Goal: Check status: Check status

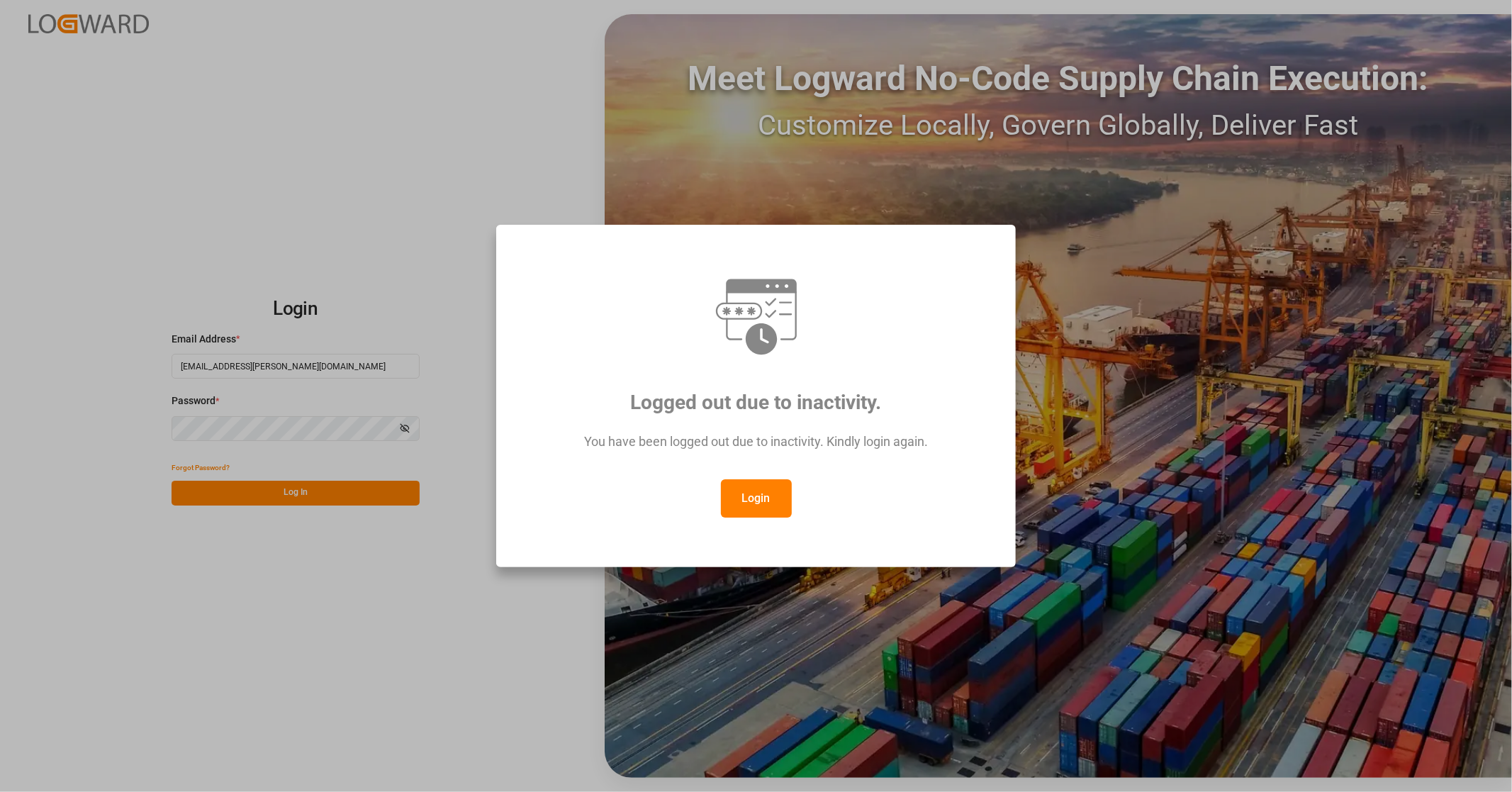
click at [753, 492] on button "Login" at bounding box center [757, 498] width 71 height 38
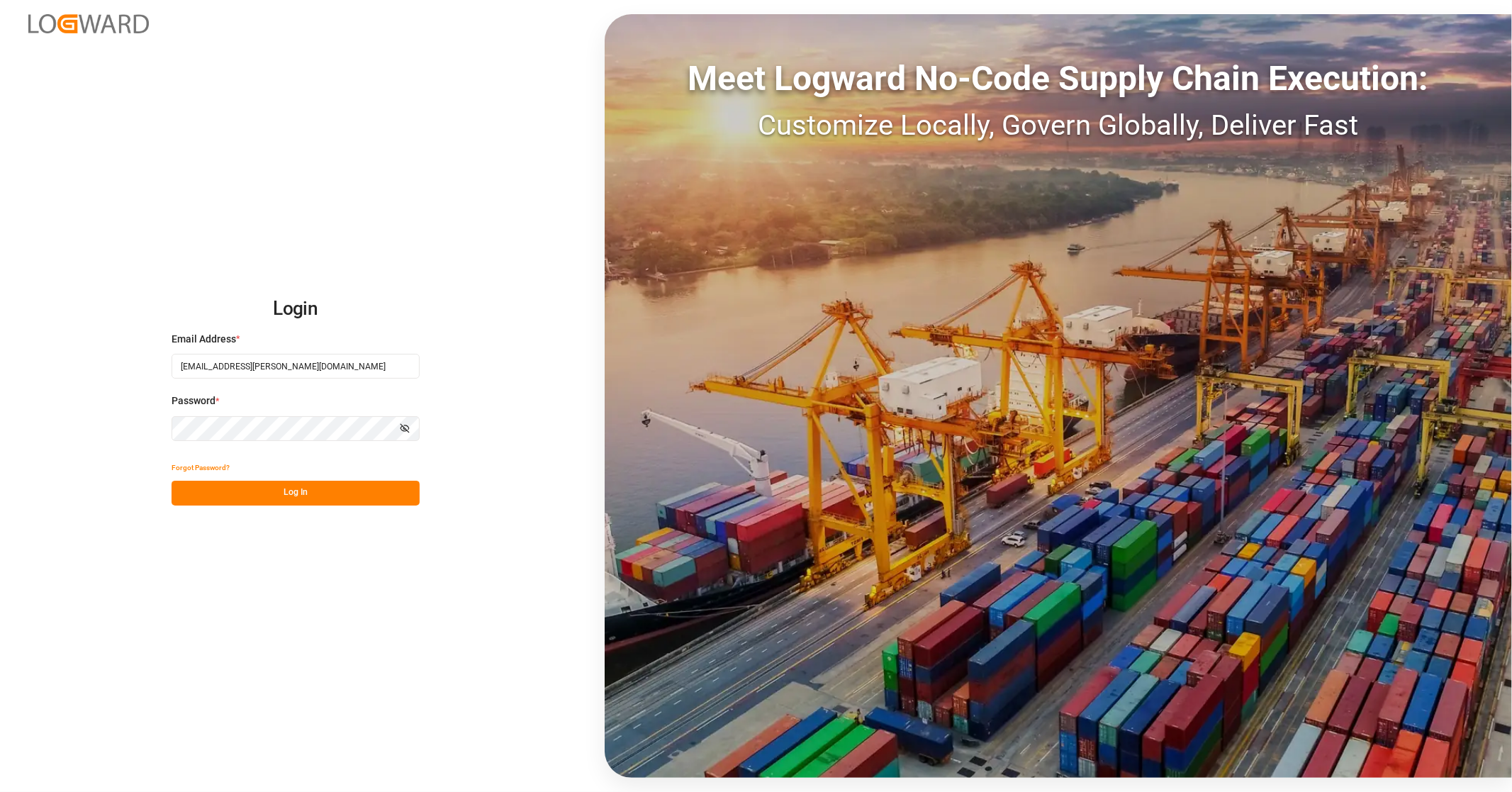
click at [314, 488] on button "Log In" at bounding box center [295, 492] width 248 height 25
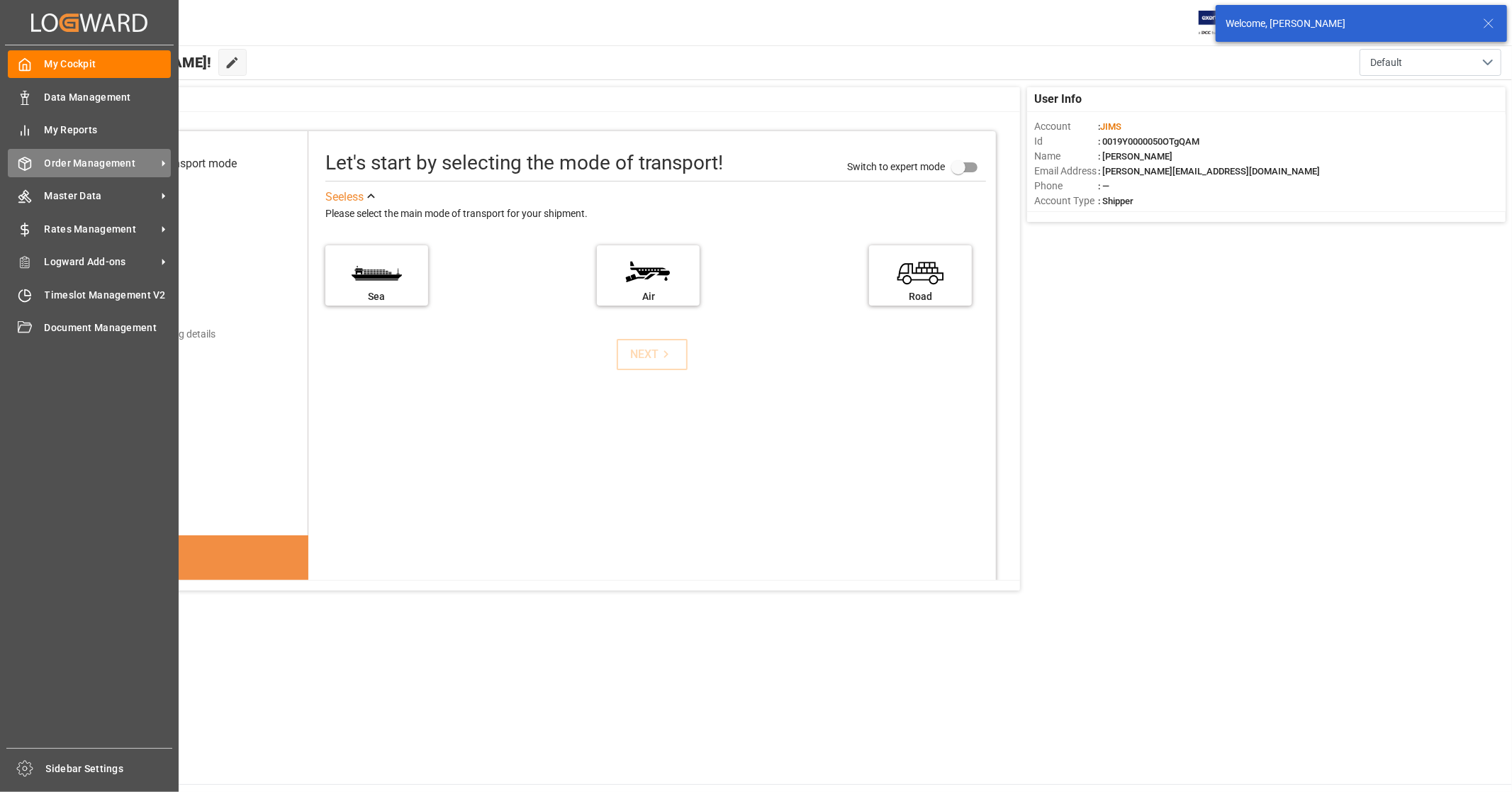
click at [102, 159] on span "Order Management" at bounding box center [101, 163] width 112 height 15
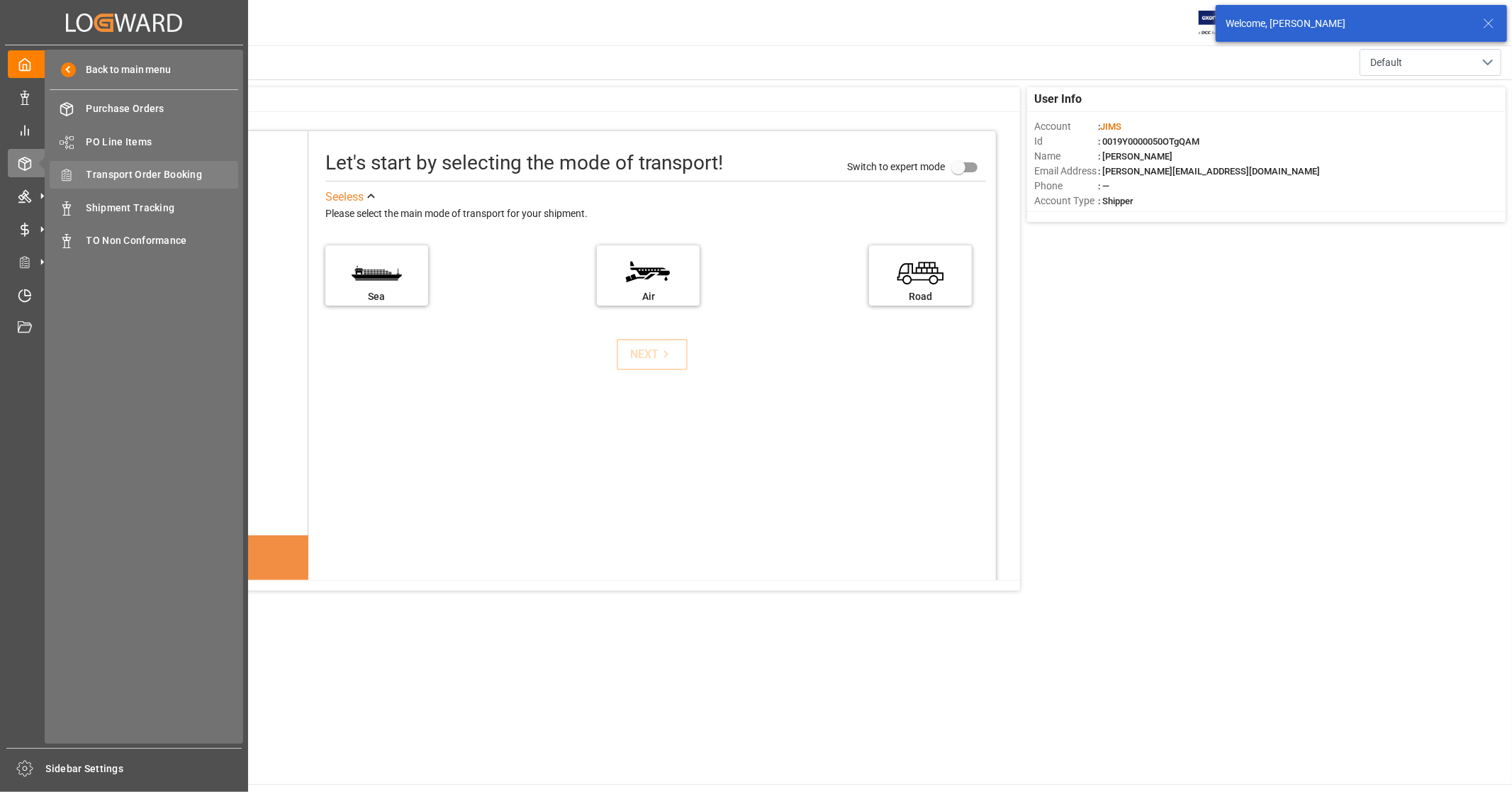
click at [187, 173] on span "Transport Order Booking" at bounding box center [162, 174] width 152 height 15
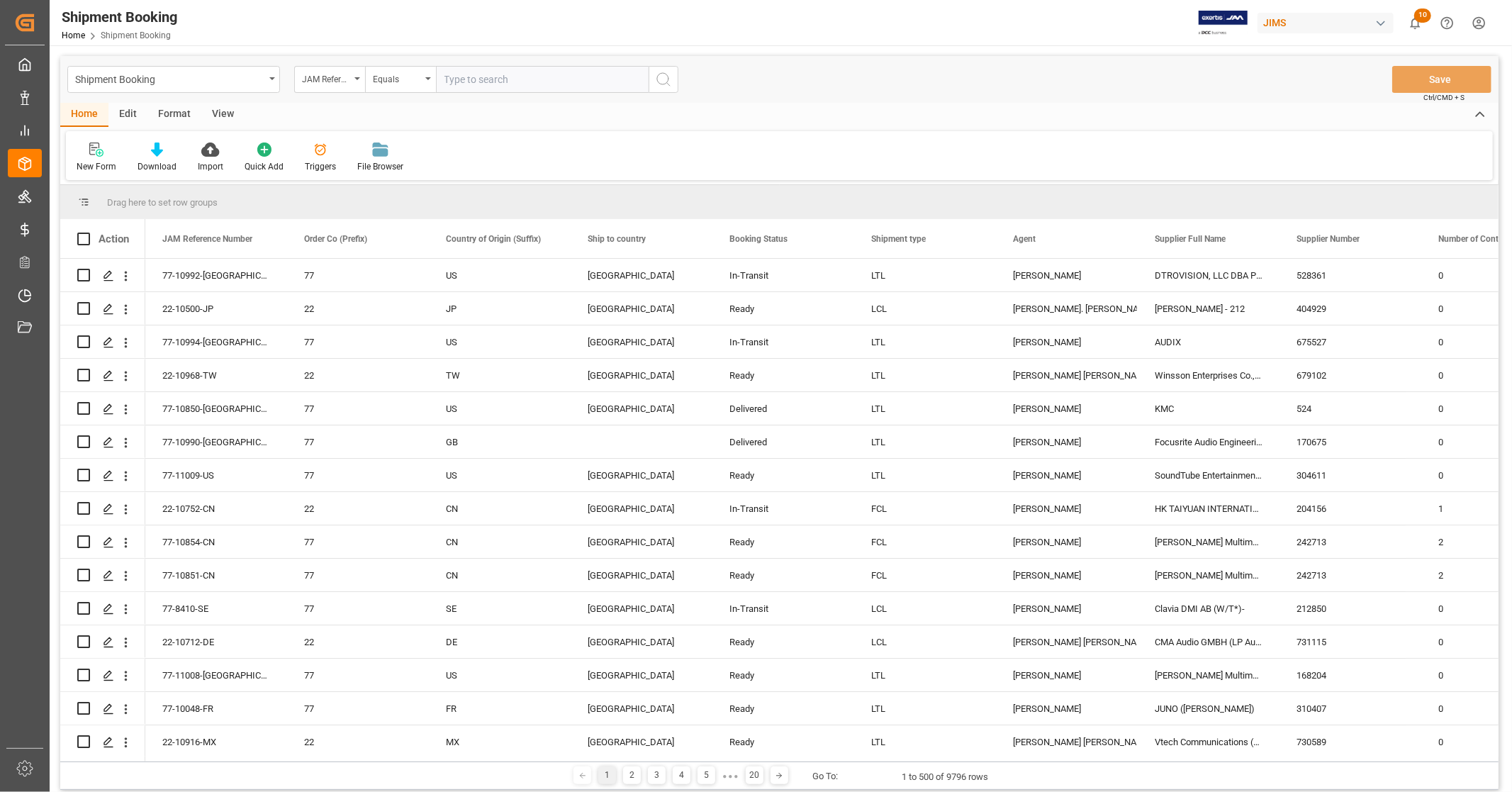
click at [504, 78] on input "text" at bounding box center [543, 79] width 213 height 27
type input "22-10006-CN"
click at [663, 81] on icon "search button" at bounding box center [664, 79] width 17 height 17
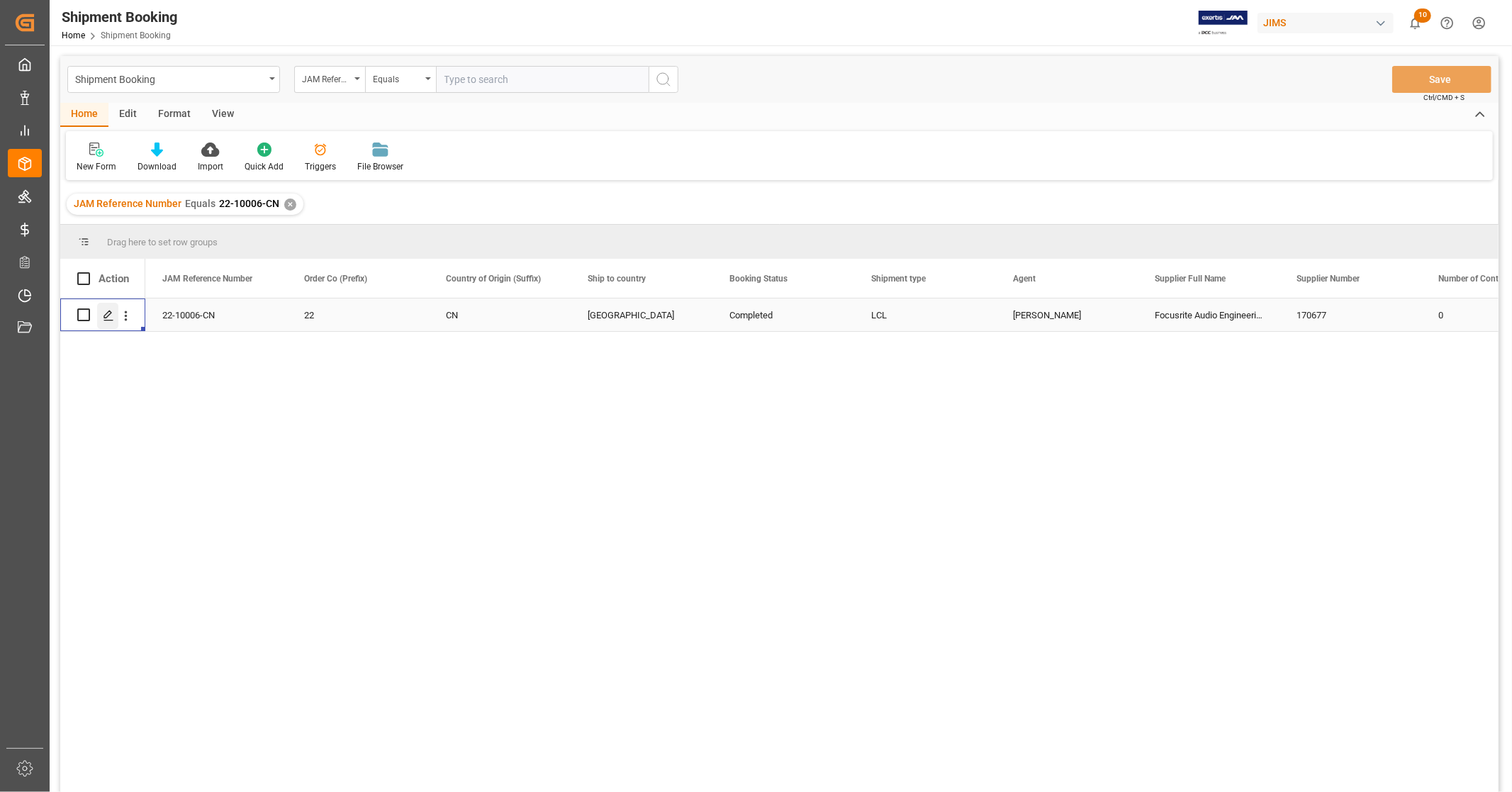
click at [109, 315] on icon "Press SPACE to select this row." at bounding box center [108, 315] width 11 height 11
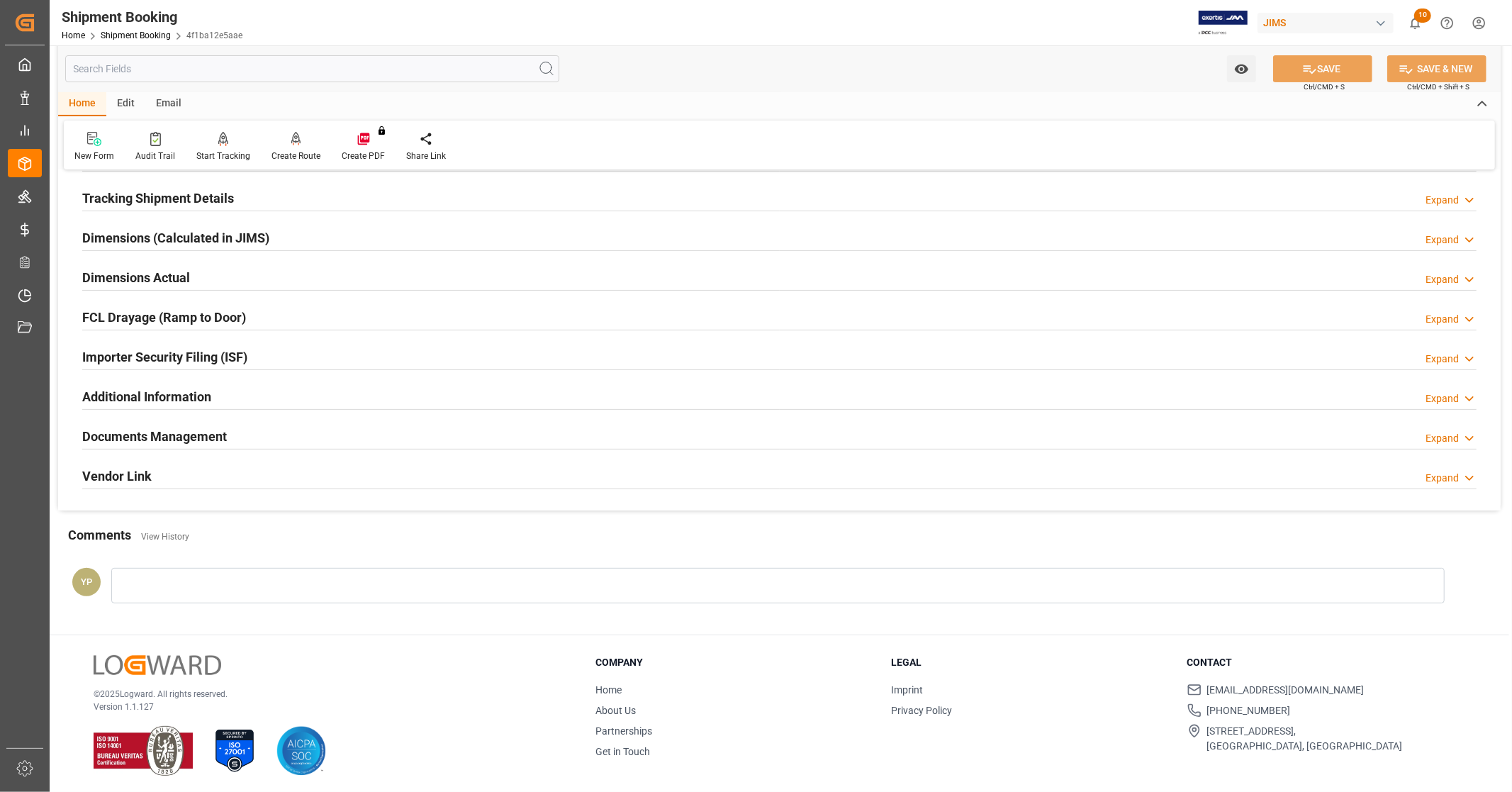
scroll to position [273, 0]
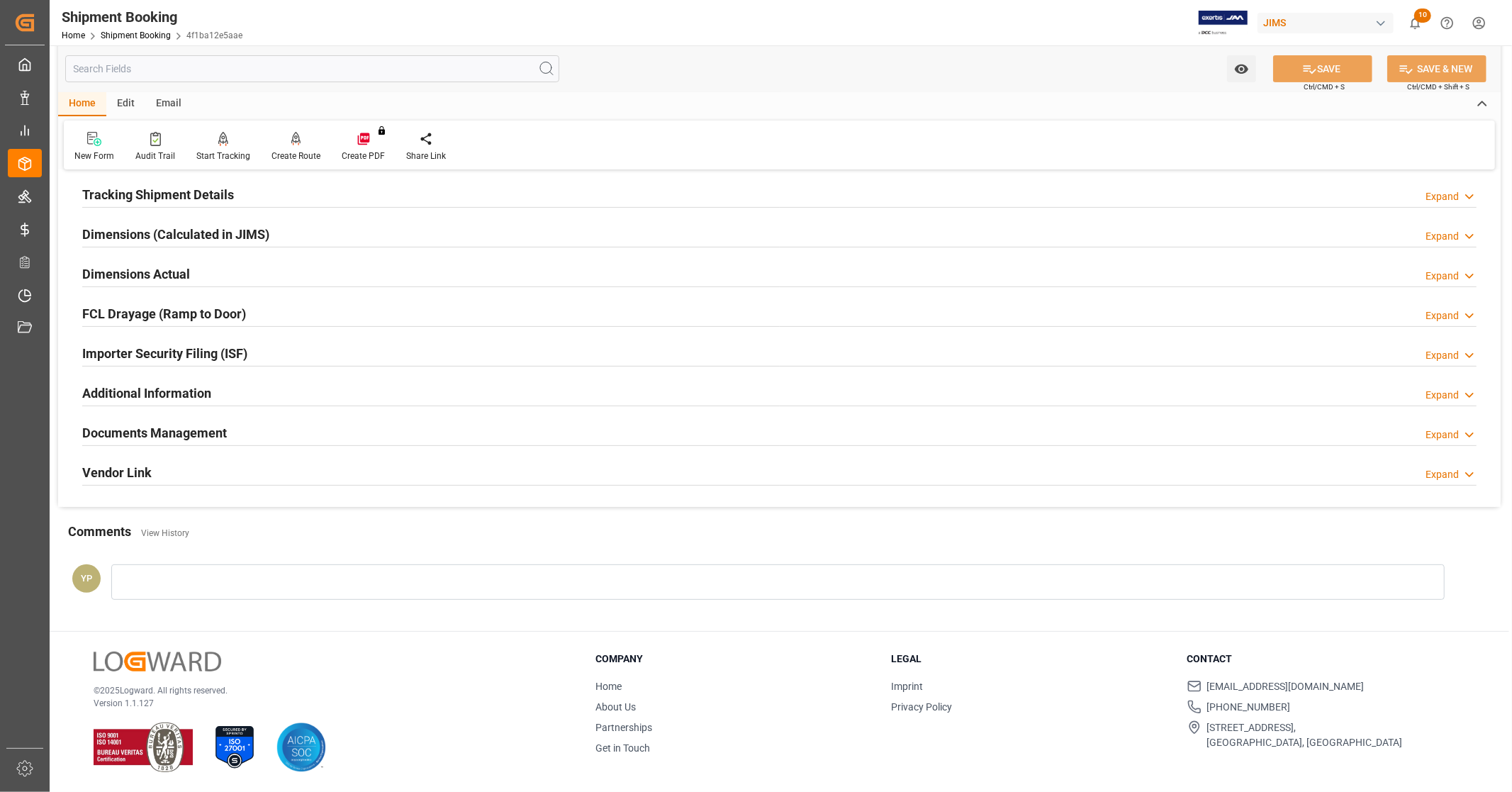
click at [190, 440] on h2 "Documents Management" at bounding box center [154, 433] width 144 height 19
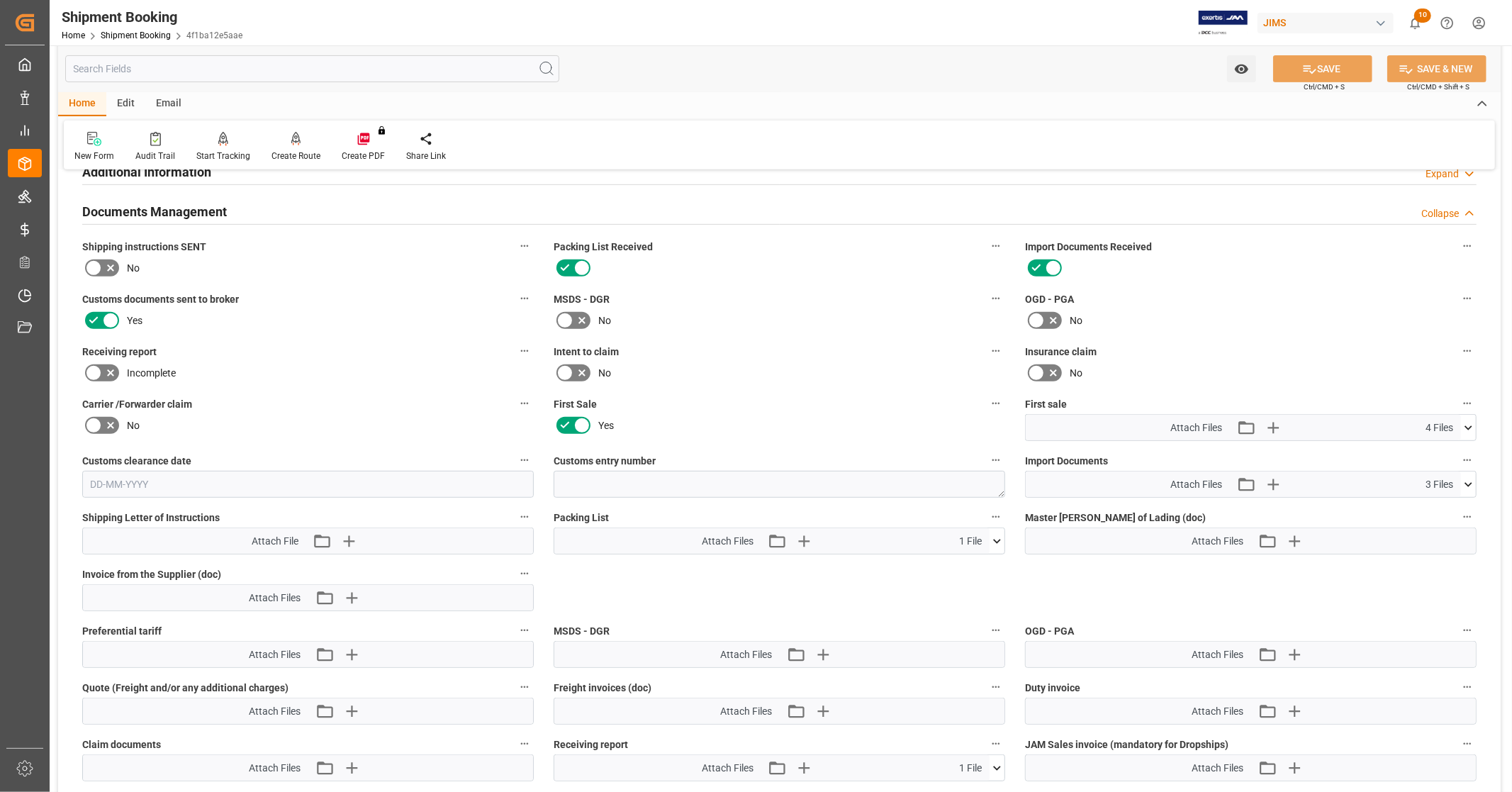
scroll to position [509, 0]
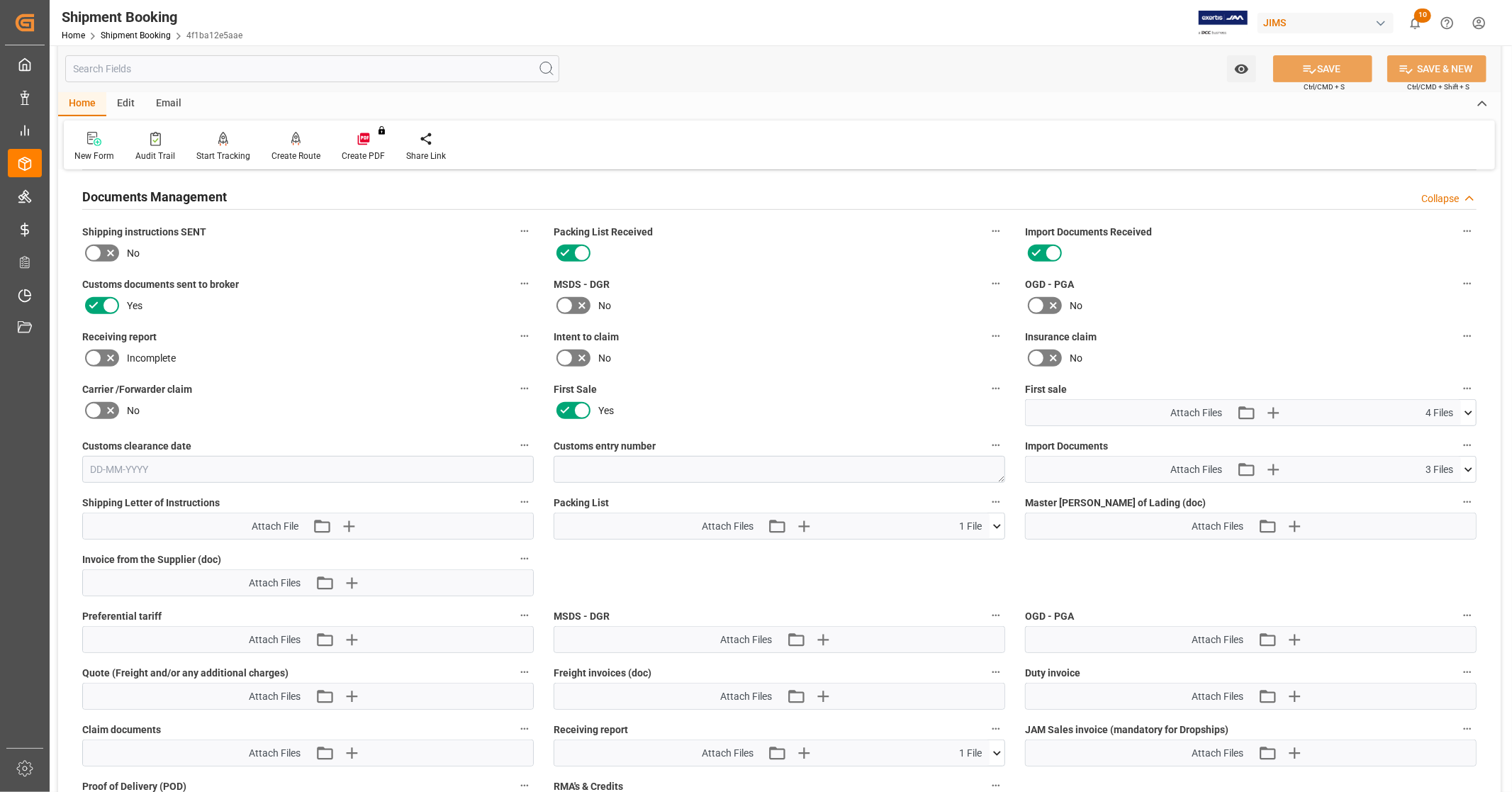
click at [1470, 408] on icon at bounding box center [1468, 412] width 15 height 15
click at [1470, 410] on icon at bounding box center [1468, 412] width 8 height 4
click at [1469, 463] on icon at bounding box center [1468, 469] width 15 height 15
click at [1431, 491] on icon at bounding box center [1431, 496] width 11 height 11
click at [1431, 528] on icon at bounding box center [1431, 525] width 15 height 15
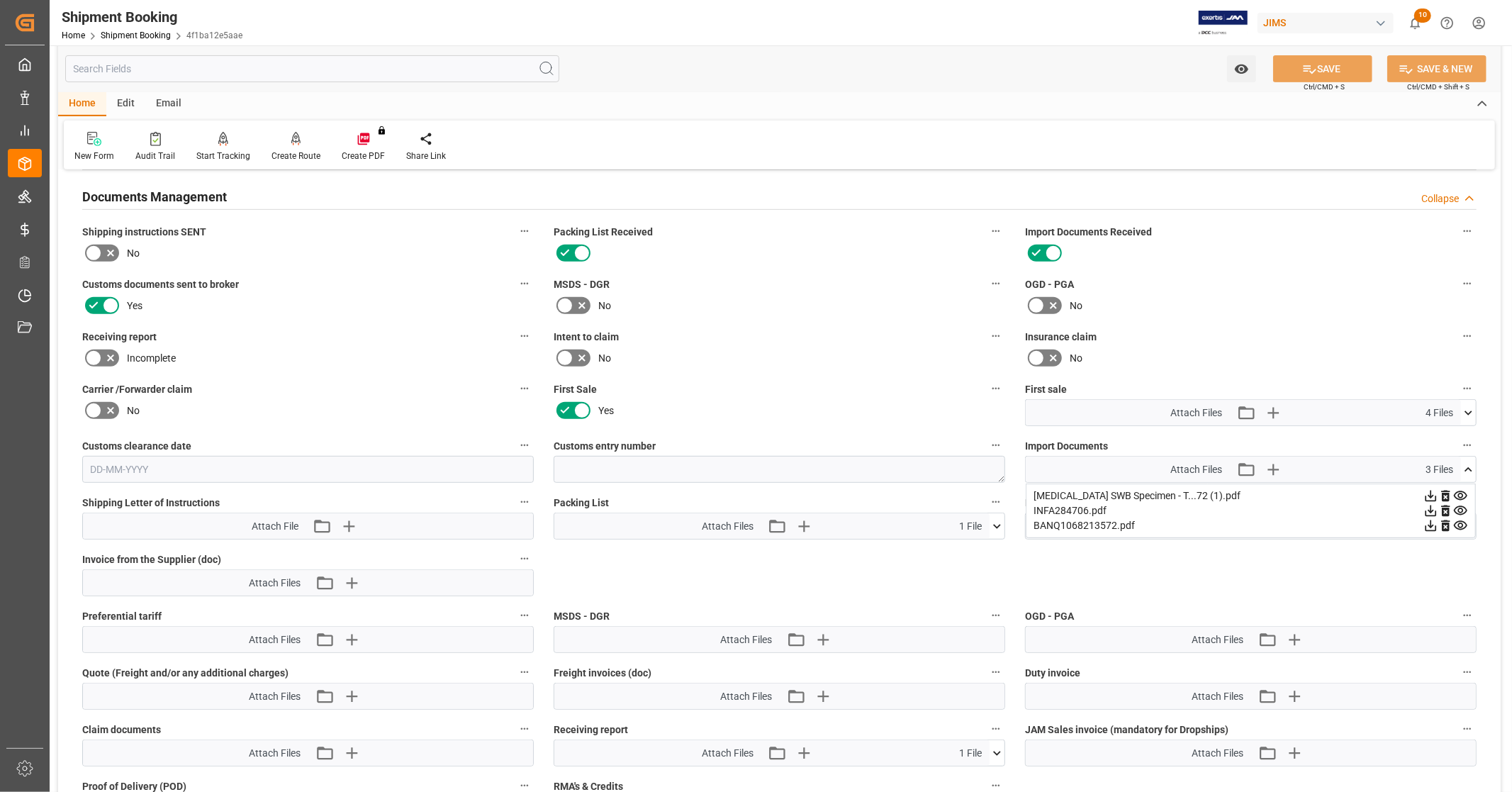
drag, startPoint x: 1473, startPoint y: 465, endPoint x: 1475, endPoint y: 423, distance: 42.0
click at [1475, 464] on icon at bounding box center [1468, 469] width 15 height 15
click at [1468, 409] on icon at bounding box center [1468, 412] width 15 height 15
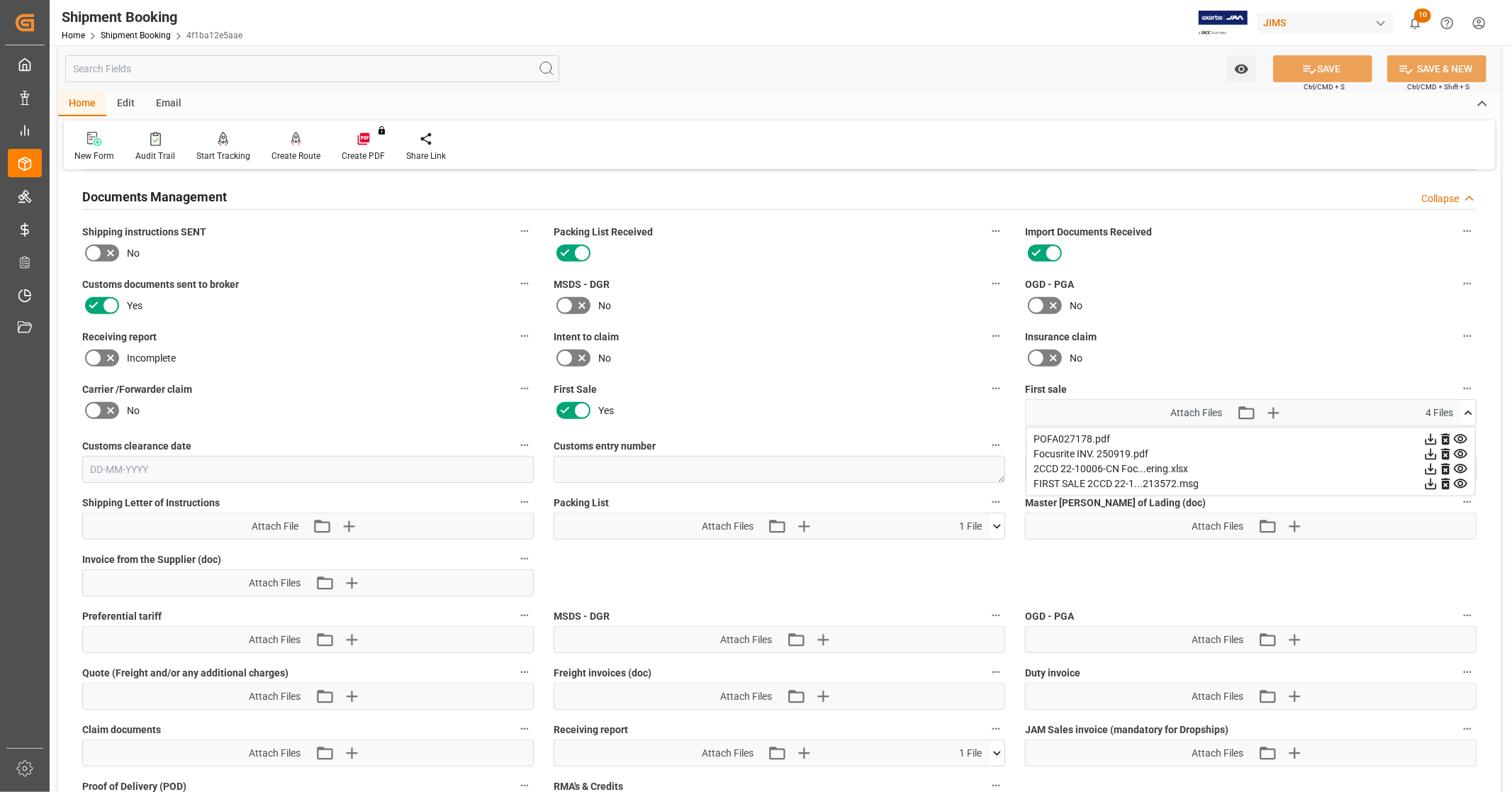
click at [1428, 434] on icon at bounding box center [1431, 439] width 15 height 15
click at [1433, 468] on icon at bounding box center [1431, 468] width 15 height 15
click at [1471, 407] on icon at bounding box center [1468, 412] width 15 height 15
click at [1465, 410] on icon at bounding box center [1468, 412] width 8 height 4
click at [1459, 433] on icon at bounding box center [1460, 439] width 15 height 15
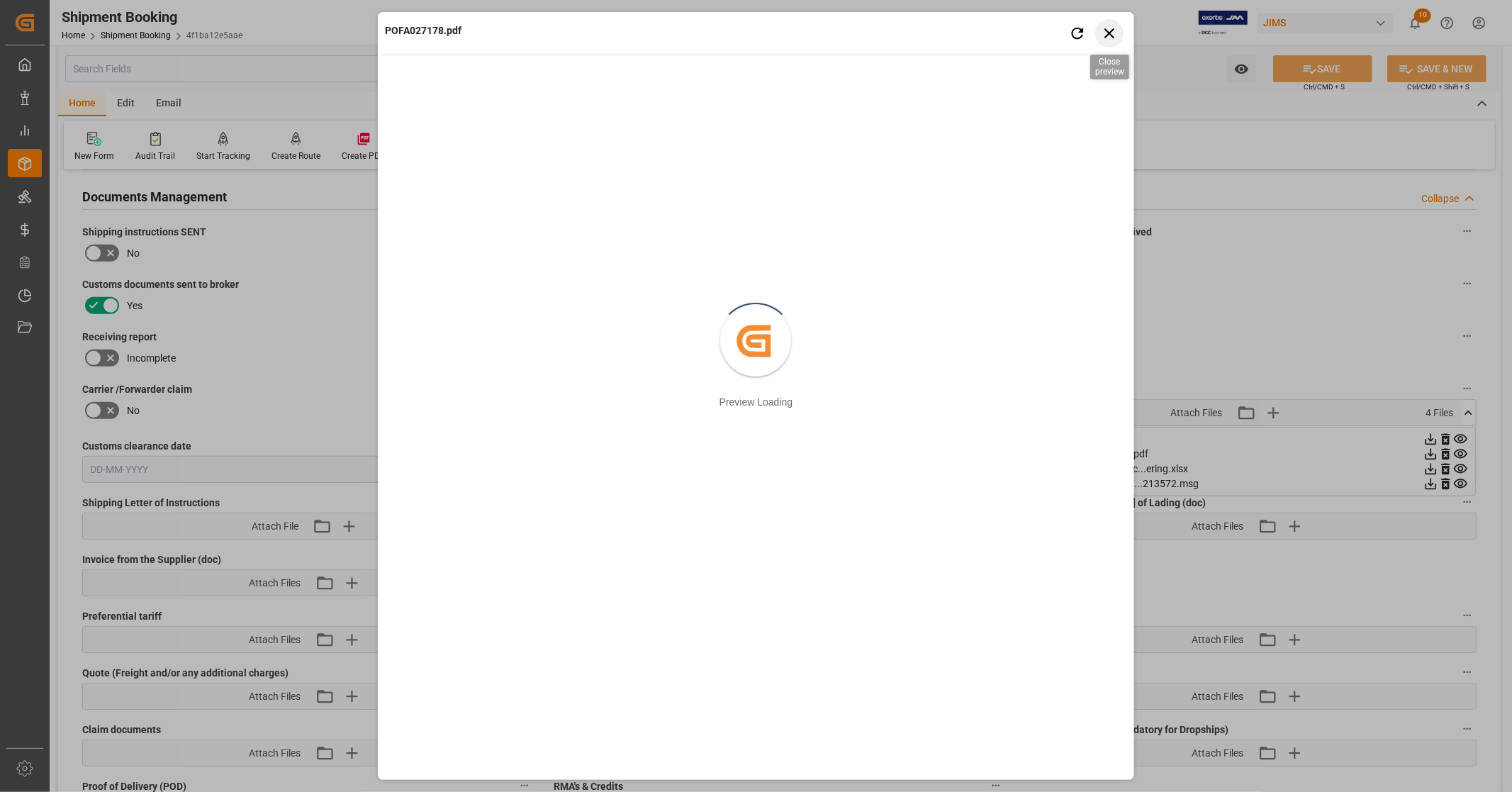
click at [1104, 33] on icon "button" at bounding box center [1109, 33] width 18 height 18
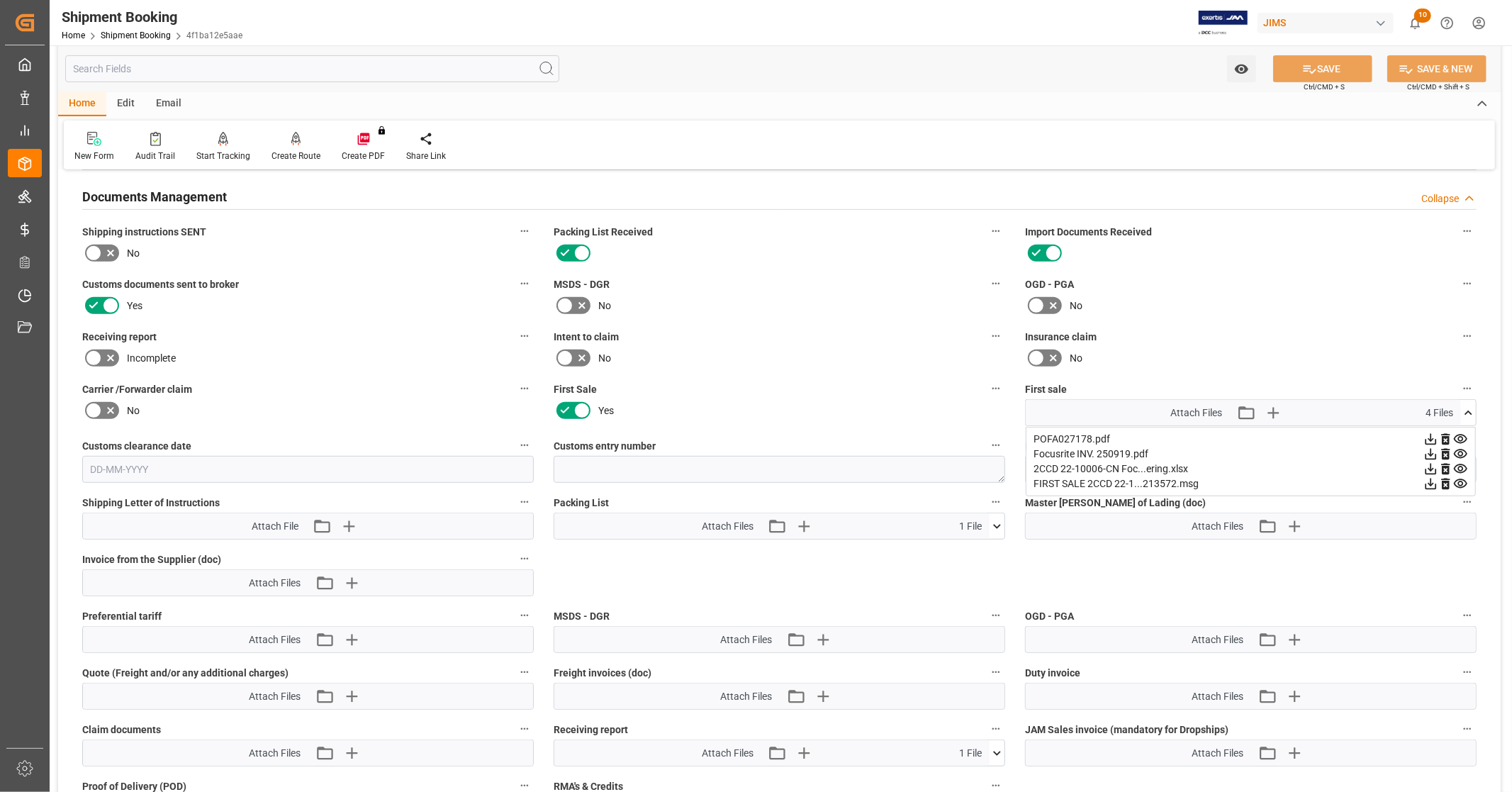
click at [1464, 450] on icon at bounding box center [1460, 453] width 15 height 15
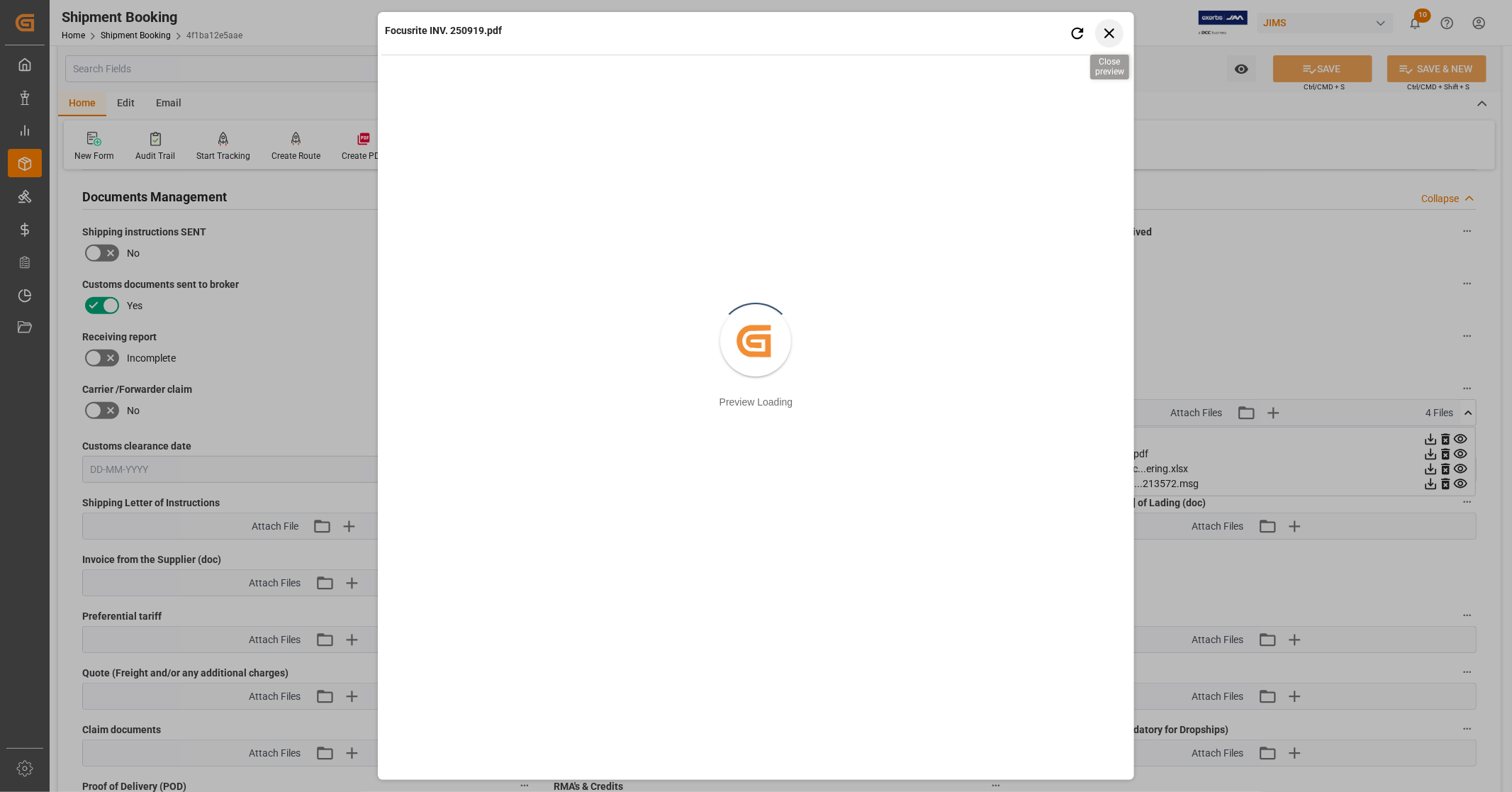
click at [1108, 34] on icon "button" at bounding box center [1109, 33] width 10 height 10
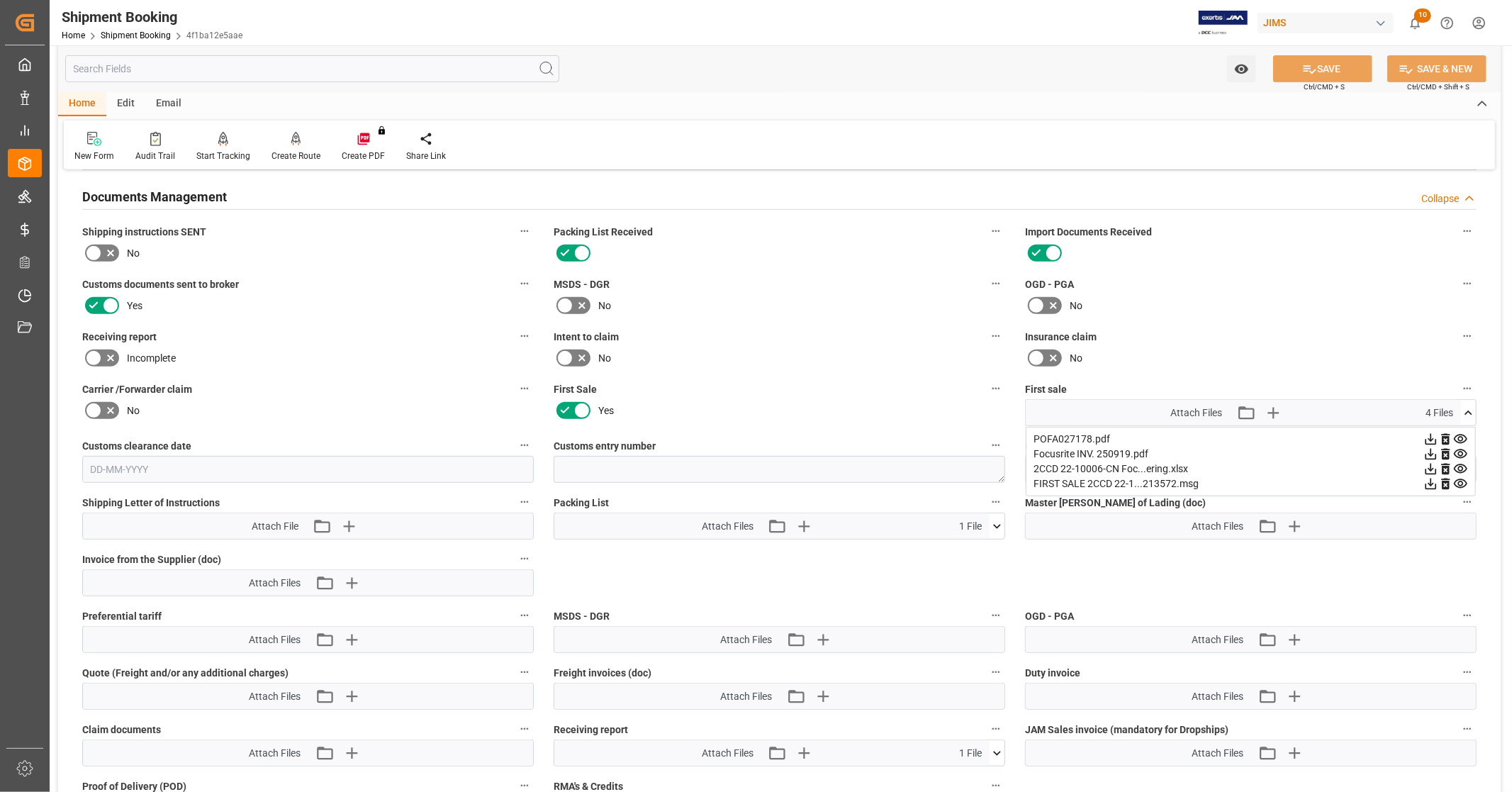
click at [1469, 406] on icon at bounding box center [1468, 412] width 15 height 15
click at [1470, 464] on icon at bounding box center [1468, 469] width 15 height 15
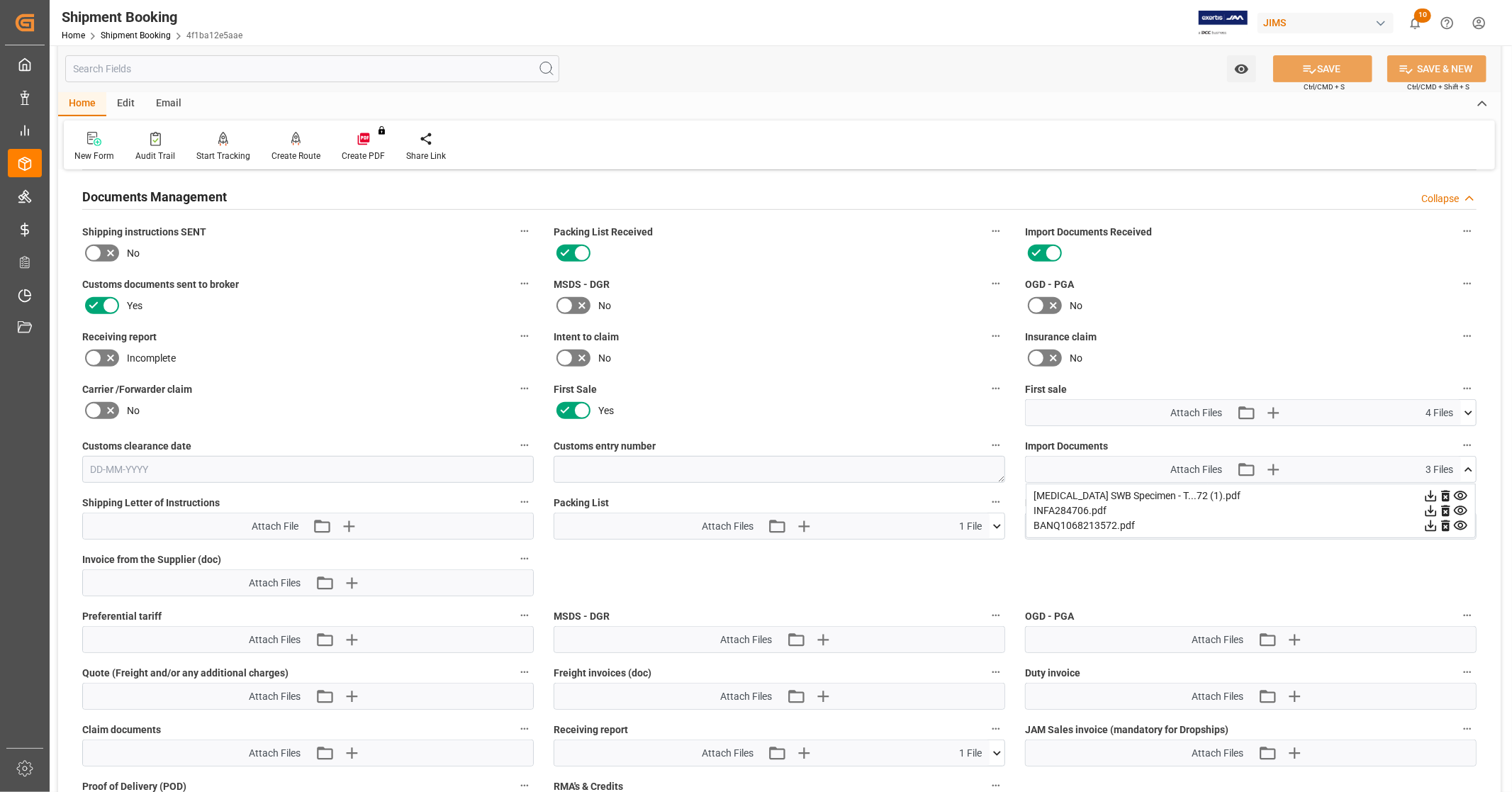
click at [1429, 505] on icon at bounding box center [1431, 510] width 15 height 15
click at [1470, 467] on icon at bounding box center [1468, 469] width 8 height 4
click at [1472, 408] on icon at bounding box center [1468, 412] width 15 height 15
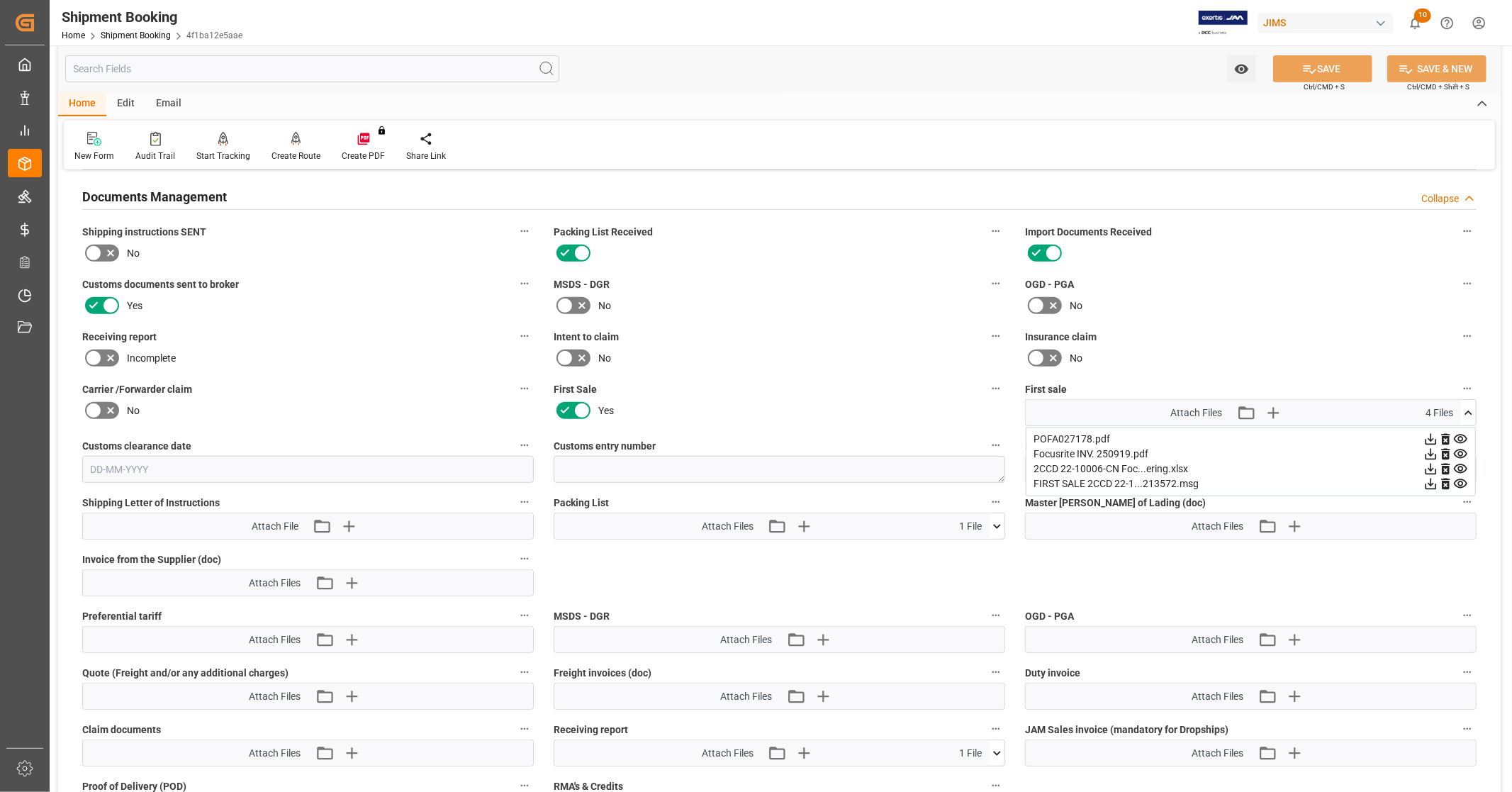
click at [1433, 482] on icon at bounding box center [1431, 483] width 15 height 15
click at [1464, 409] on icon at bounding box center [1468, 412] width 15 height 15
